Goal: Task Accomplishment & Management: Complete application form

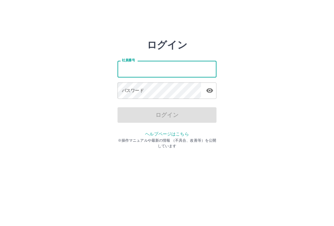
type input "*******"
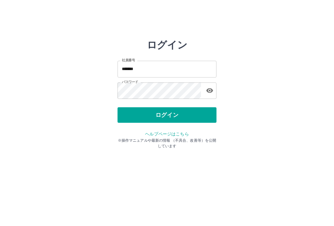
click at [208, 113] on button "ログイン" at bounding box center [167, 114] width 99 height 15
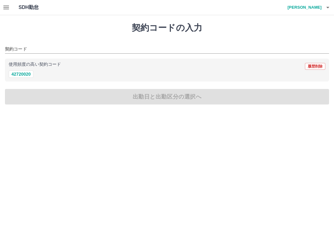
click at [24, 75] on button "42720020" at bounding box center [21, 73] width 25 height 7
type input "********"
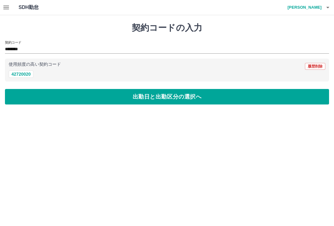
click at [28, 102] on button "出勤日と出勤区分の選択へ" at bounding box center [167, 96] width 324 height 15
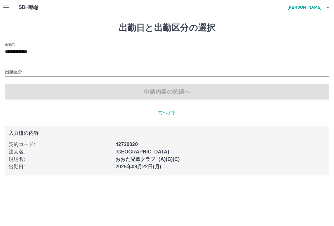
click at [17, 69] on input "出勤区分" at bounding box center [167, 72] width 324 height 8
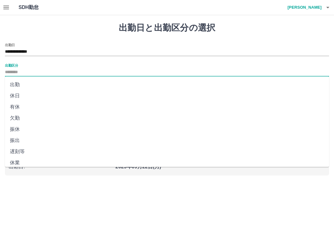
click at [17, 83] on li "出勤" at bounding box center [167, 84] width 324 height 11
type input "**"
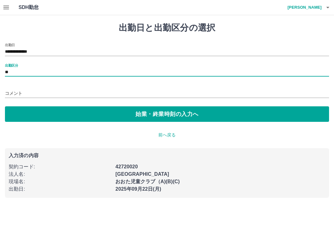
click at [24, 116] on button "始業・終業時刻の入力へ" at bounding box center [167, 113] width 324 height 15
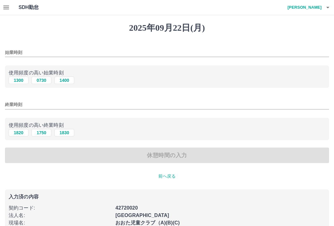
click at [21, 80] on button "1300" at bounding box center [19, 79] width 20 height 7
type input "****"
click at [124, 119] on div "使用頻度の高い終業時刻 1820 1750 1830" at bounding box center [167, 129] width 324 height 23
click at [141, 109] on input "終業時刻" at bounding box center [167, 104] width 324 height 9
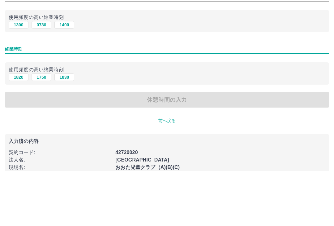
click at [43, 129] on button "1750" at bounding box center [42, 132] width 20 height 7
type input "****"
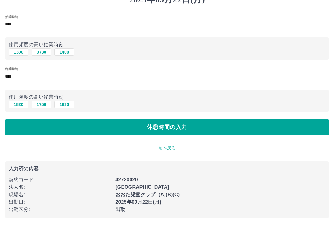
click at [245, 122] on button "休憩時間の入力" at bounding box center [167, 126] width 324 height 15
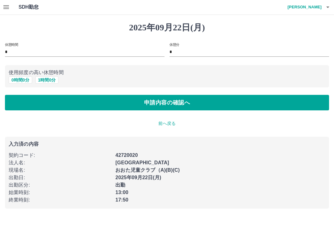
click at [258, 99] on button "申請内容の確認へ" at bounding box center [167, 102] width 324 height 15
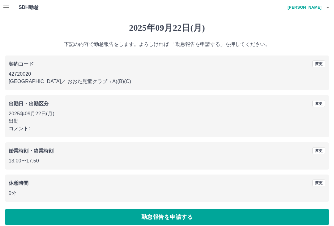
click at [327, 26] on h1 "2025年09月22日(月)" at bounding box center [167, 28] width 324 height 11
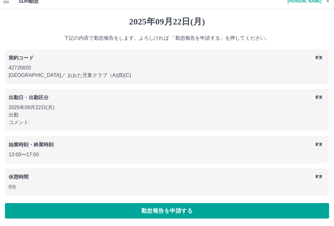
click at [225, 206] on button "勤怠報告を申請する" at bounding box center [167, 210] width 324 height 15
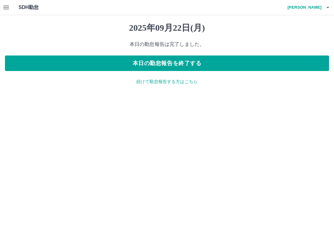
click at [11, 8] on button "button" at bounding box center [6, 7] width 12 height 15
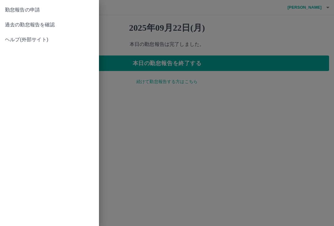
click at [24, 25] on span "過去の勤怠報告を確認" at bounding box center [49, 24] width 89 height 7
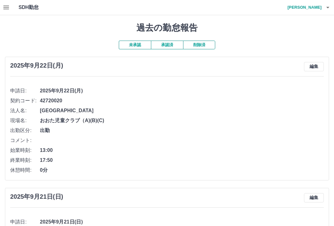
click at [170, 48] on button "承認済" at bounding box center [167, 45] width 32 height 9
click at [316, 10] on h4 "[PERSON_NAME]" at bounding box center [303, 7] width 37 height 15
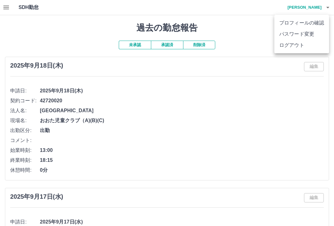
click at [235, 144] on div at bounding box center [167, 113] width 334 height 226
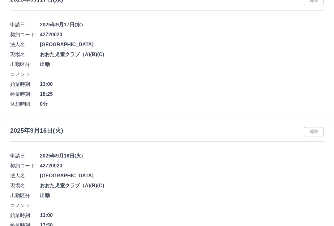
scroll to position [197, 0]
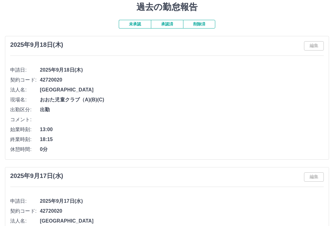
scroll to position [0, 0]
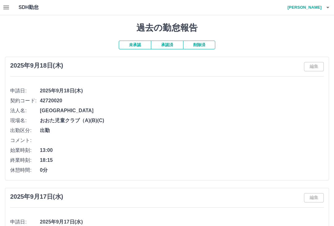
click at [10, 9] on button "button" at bounding box center [6, 7] width 12 height 15
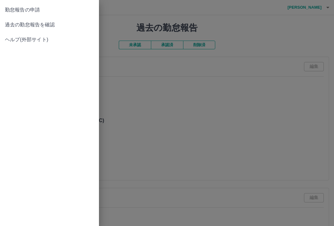
click at [221, 115] on div at bounding box center [167, 113] width 334 height 226
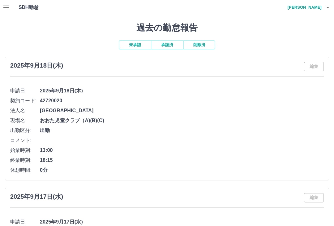
click at [138, 46] on button "未承認" at bounding box center [135, 45] width 32 height 9
click at [319, 69] on button "編集" at bounding box center [314, 66] width 20 height 9
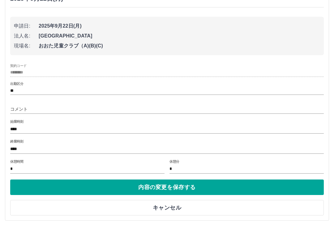
scroll to position [67, 0]
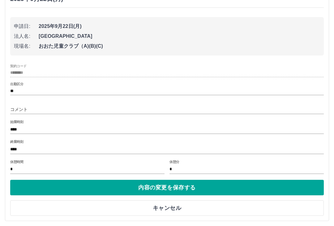
click at [124, 149] on input "****" at bounding box center [167, 149] width 314 height 9
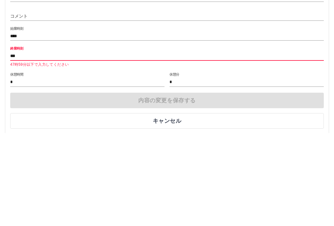
type input "****"
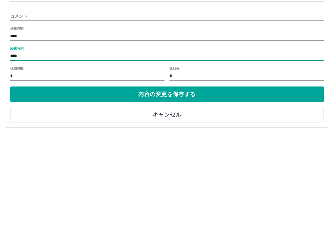
scroll to position [160, 0]
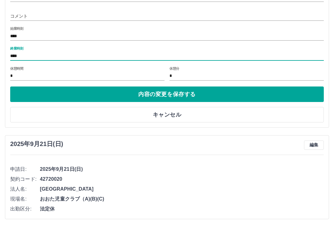
click at [243, 93] on button "内容の変更を保存する" at bounding box center [167, 93] width 314 height 15
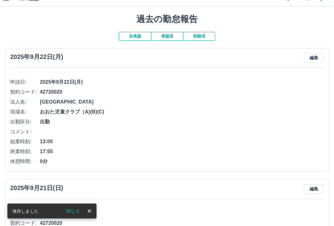
scroll to position [0, 0]
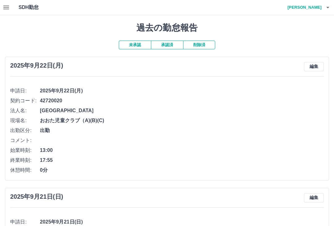
click at [316, 15] on h4 "[PERSON_NAME]" at bounding box center [303, 7] width 37 height 15
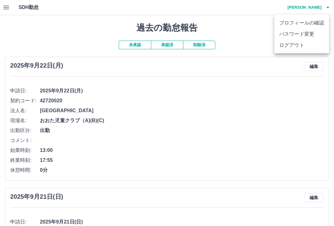
click at [298, 50] on li "ログアウト" at bounding box center [302, 45] width 55 height 11
